Goal: Information Seeking & Learning: Learn about a topic

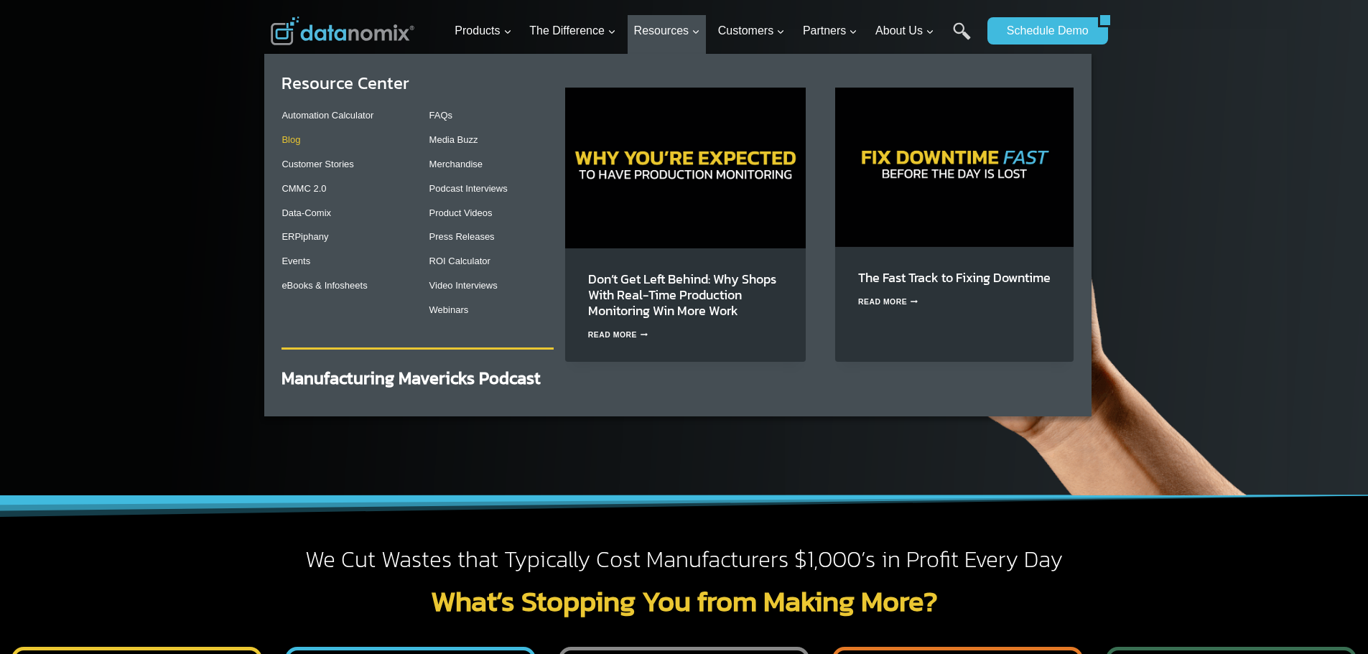
click at [300, 144] on link "Blog" at bounding box center [290, 139] width 19 height 11
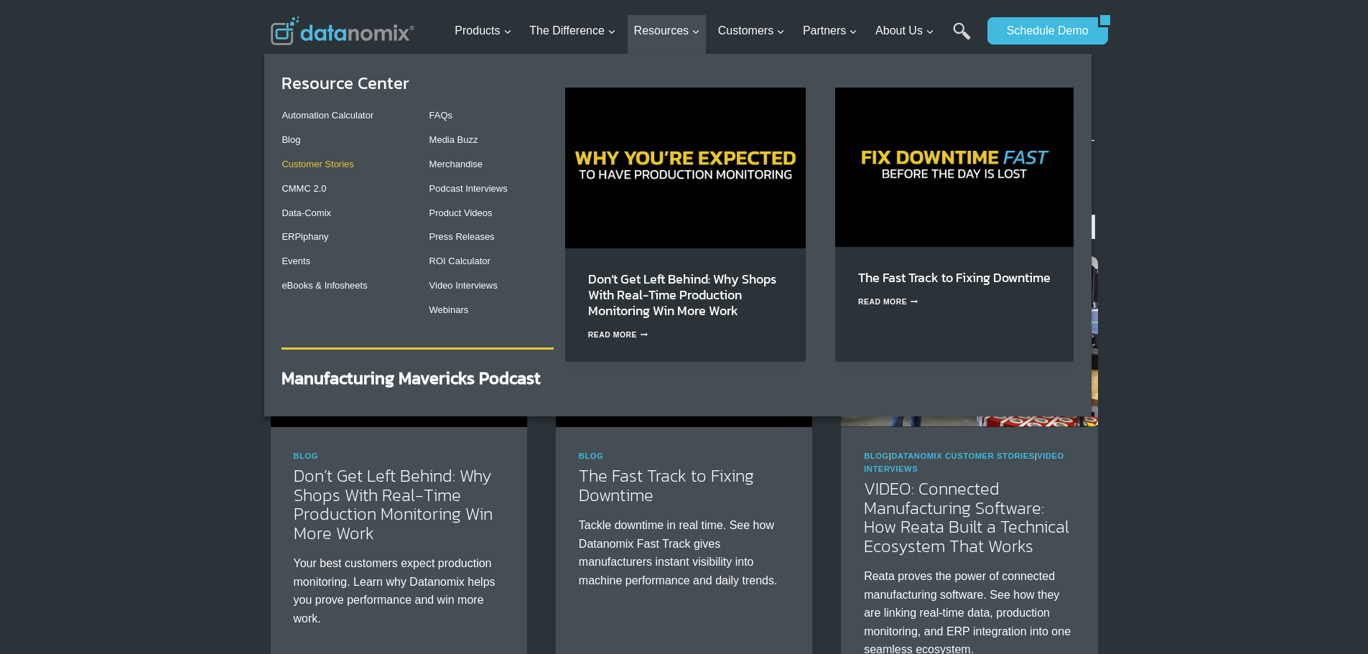
click at [325, 164] on link "Customer Stories" at bounding box center [317, 164] width 72 height 11
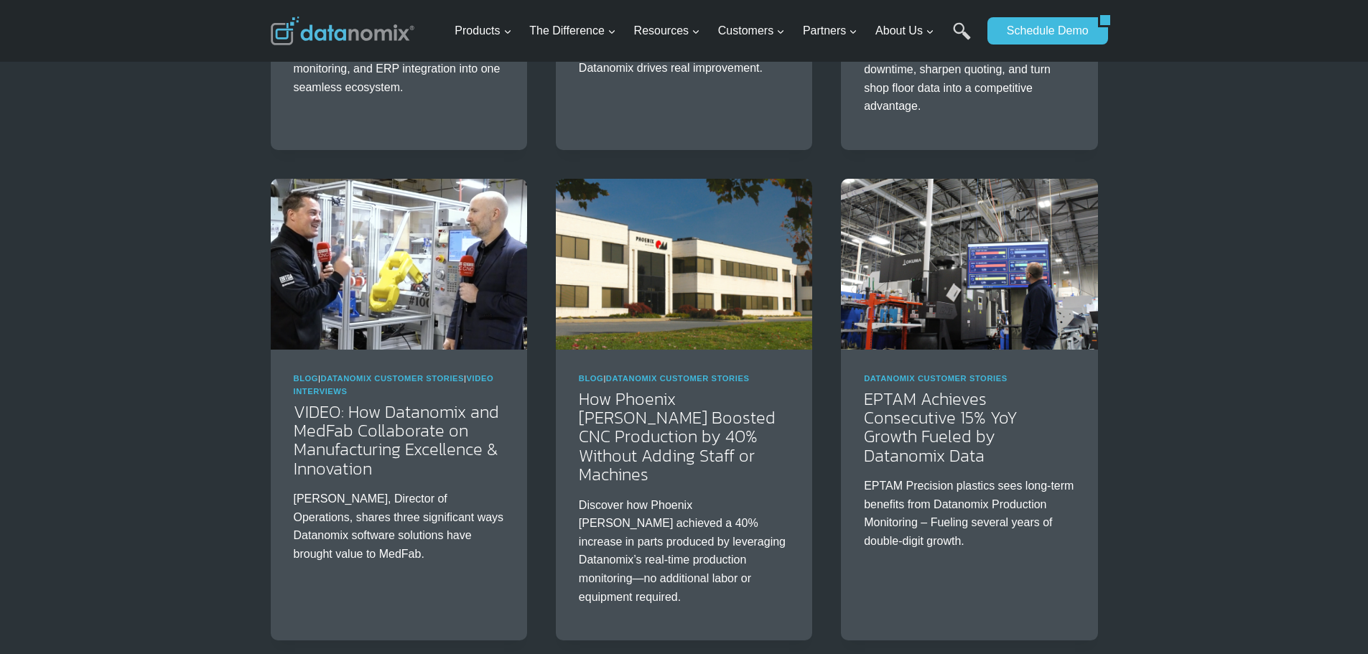
scroll to position [503, 0]
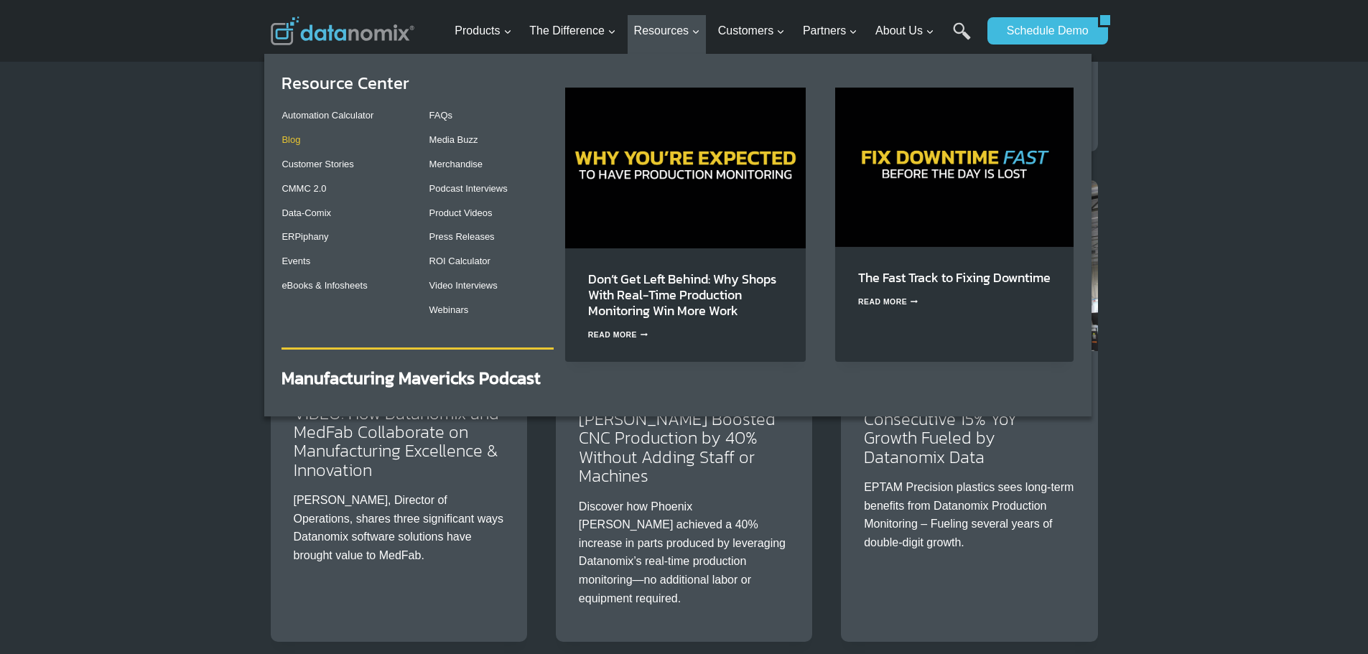
click at [294, 144] on link "Blog" at bounding box center [290, 139] width 19 height 11
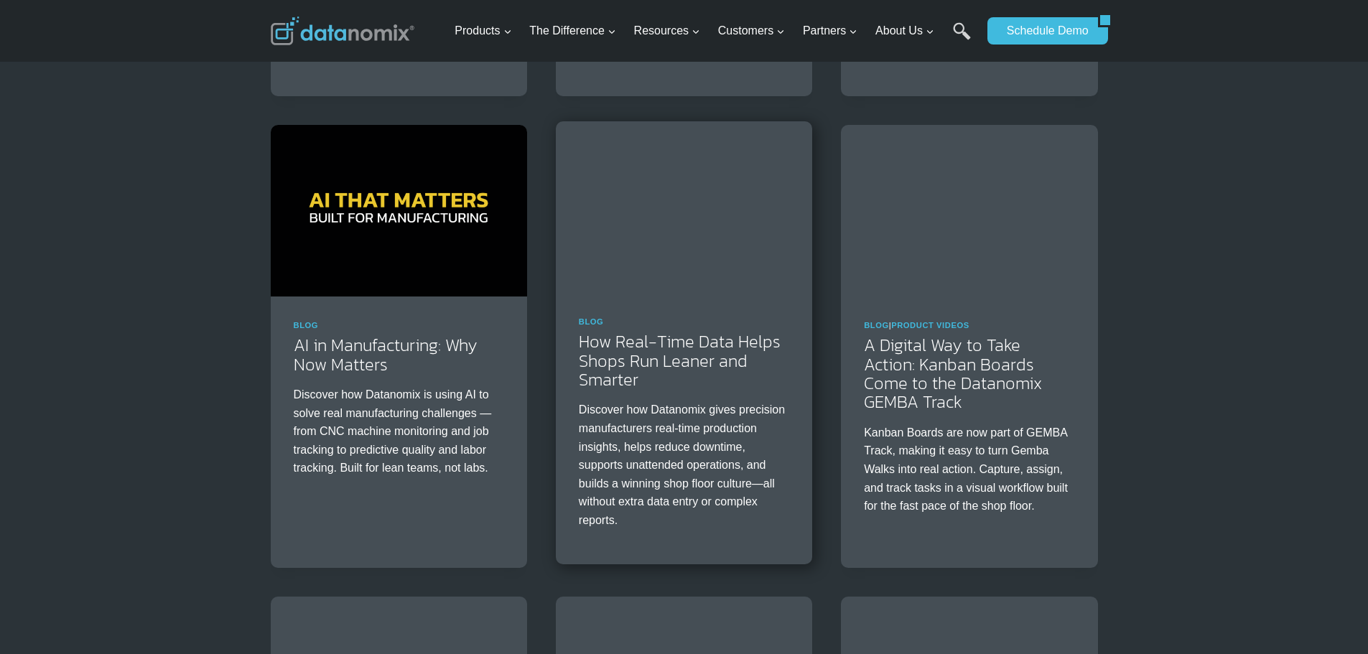
scroll to position [1580, 0]
